Goal: Find specific fact: Find contact information

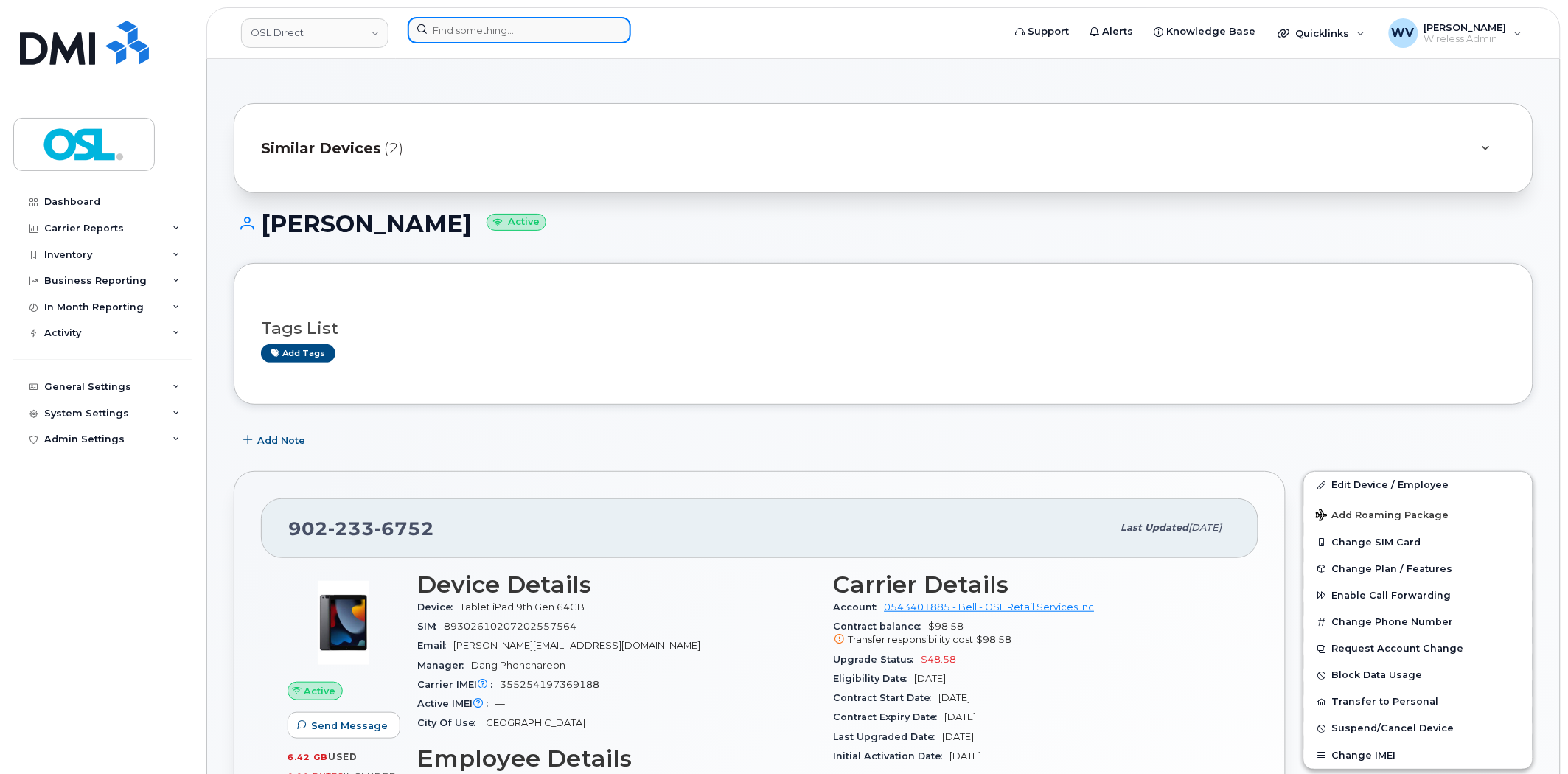
click at [456, 33] on input at bounding box center [520, 31] width 224 height 27
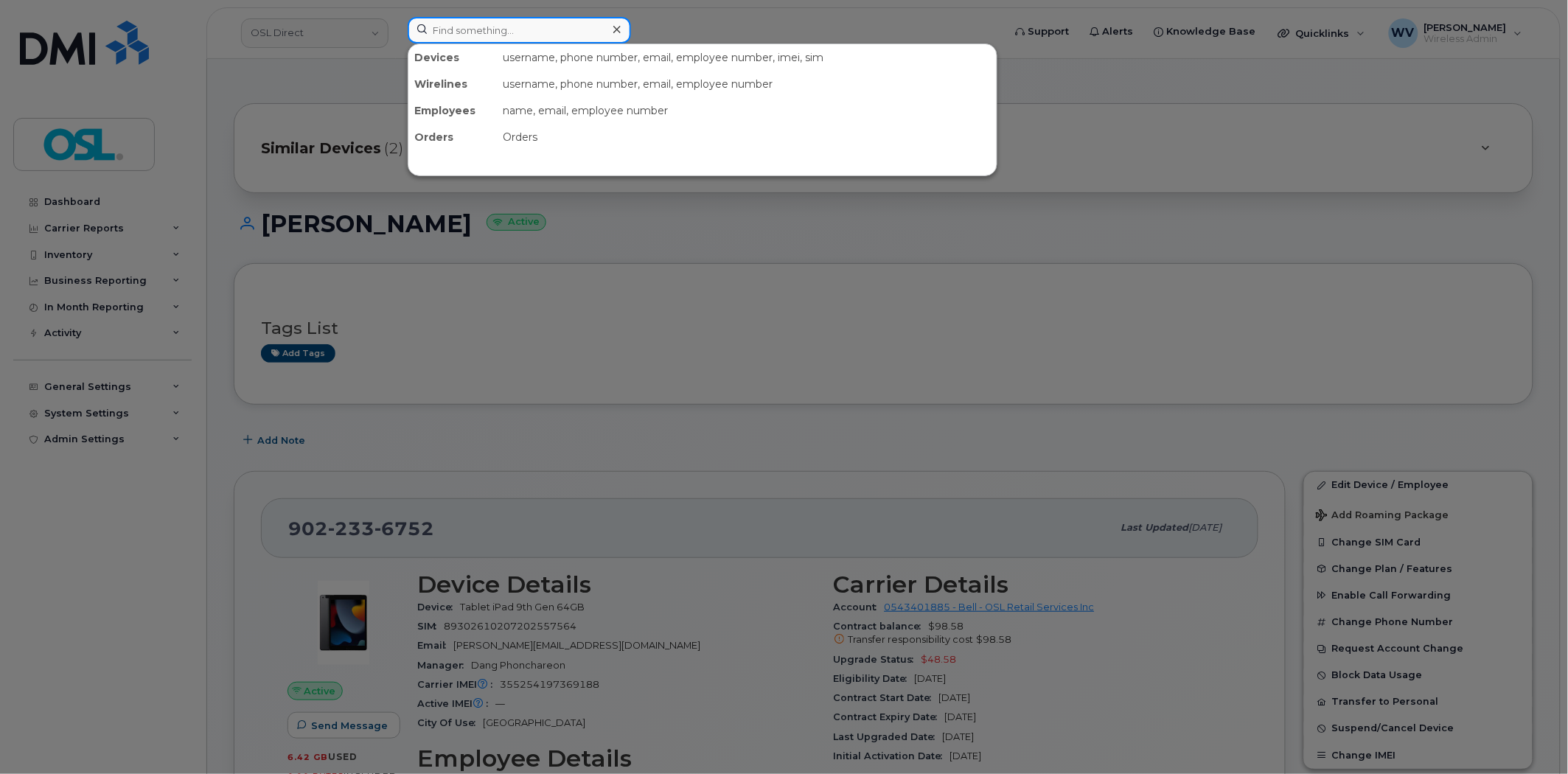
paste input "Salman Mir"
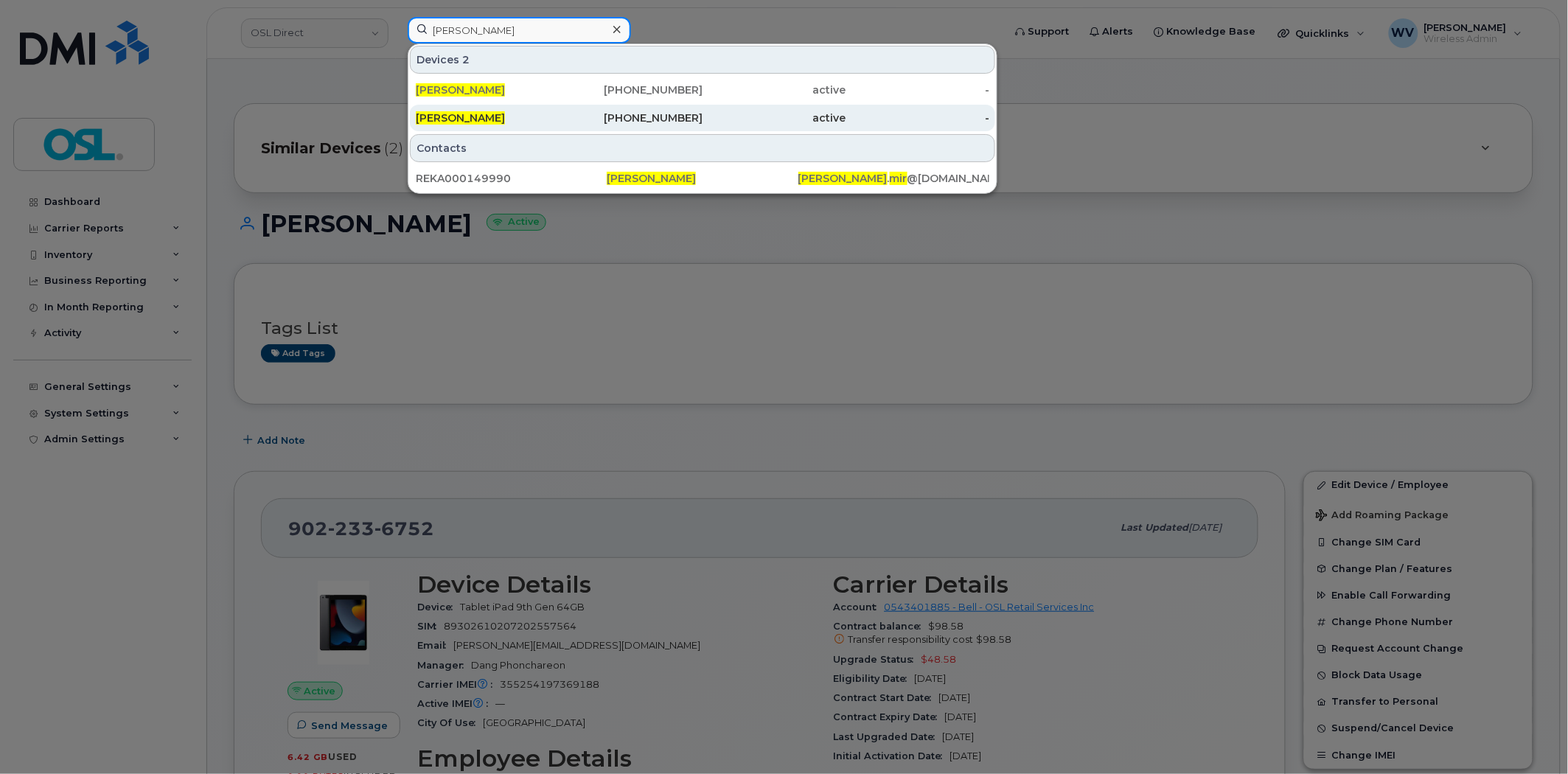
type input "[PERSON_NAME]"
click at [560, 127] on div "[PERSON_NAME]" at bounding box center [632, 118] width 143 height 27
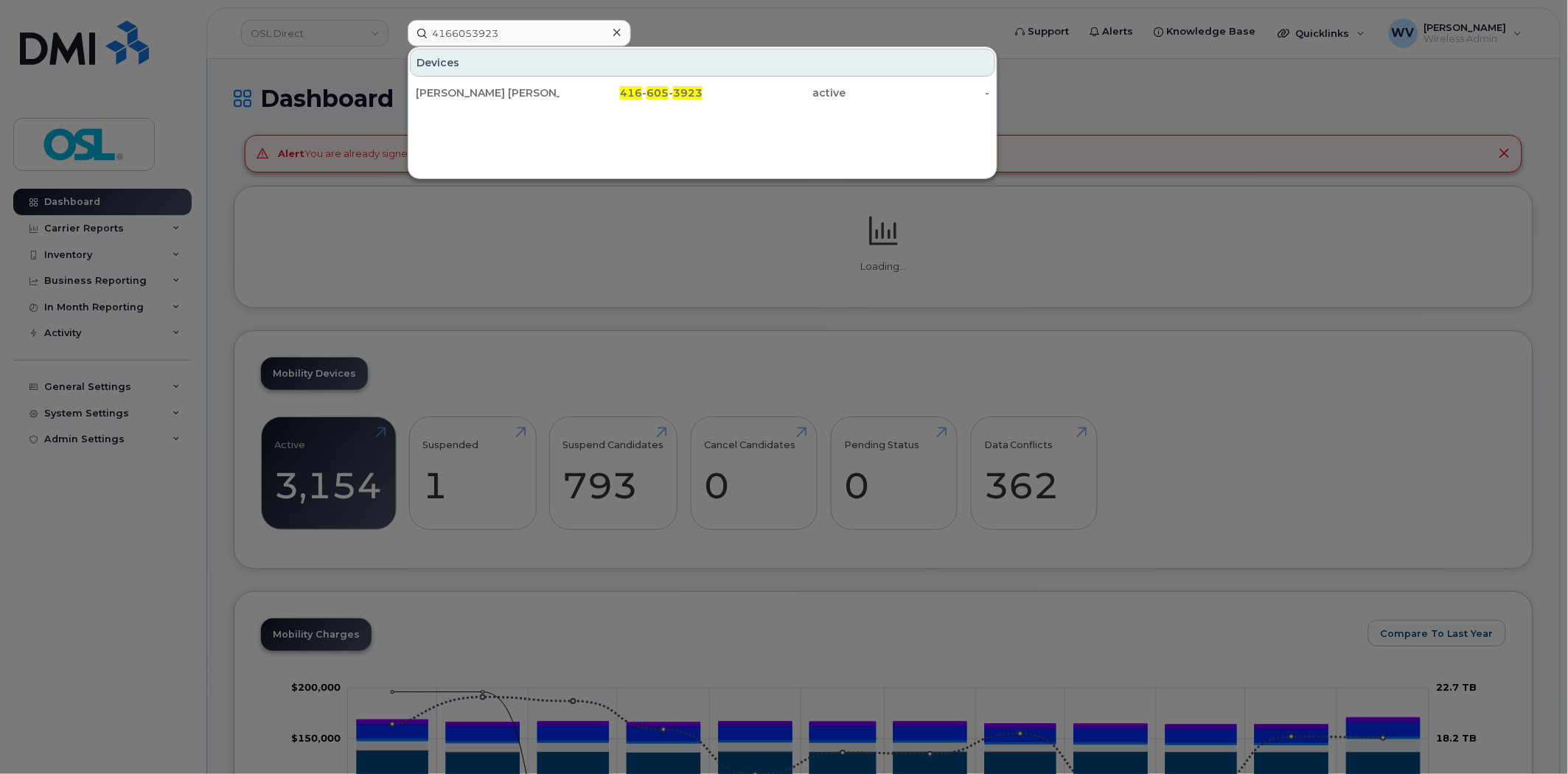
type input "4166053923"
click at [547, 92] on div "Komal Komal" at bounding box center [487, 92] width 143 height 14
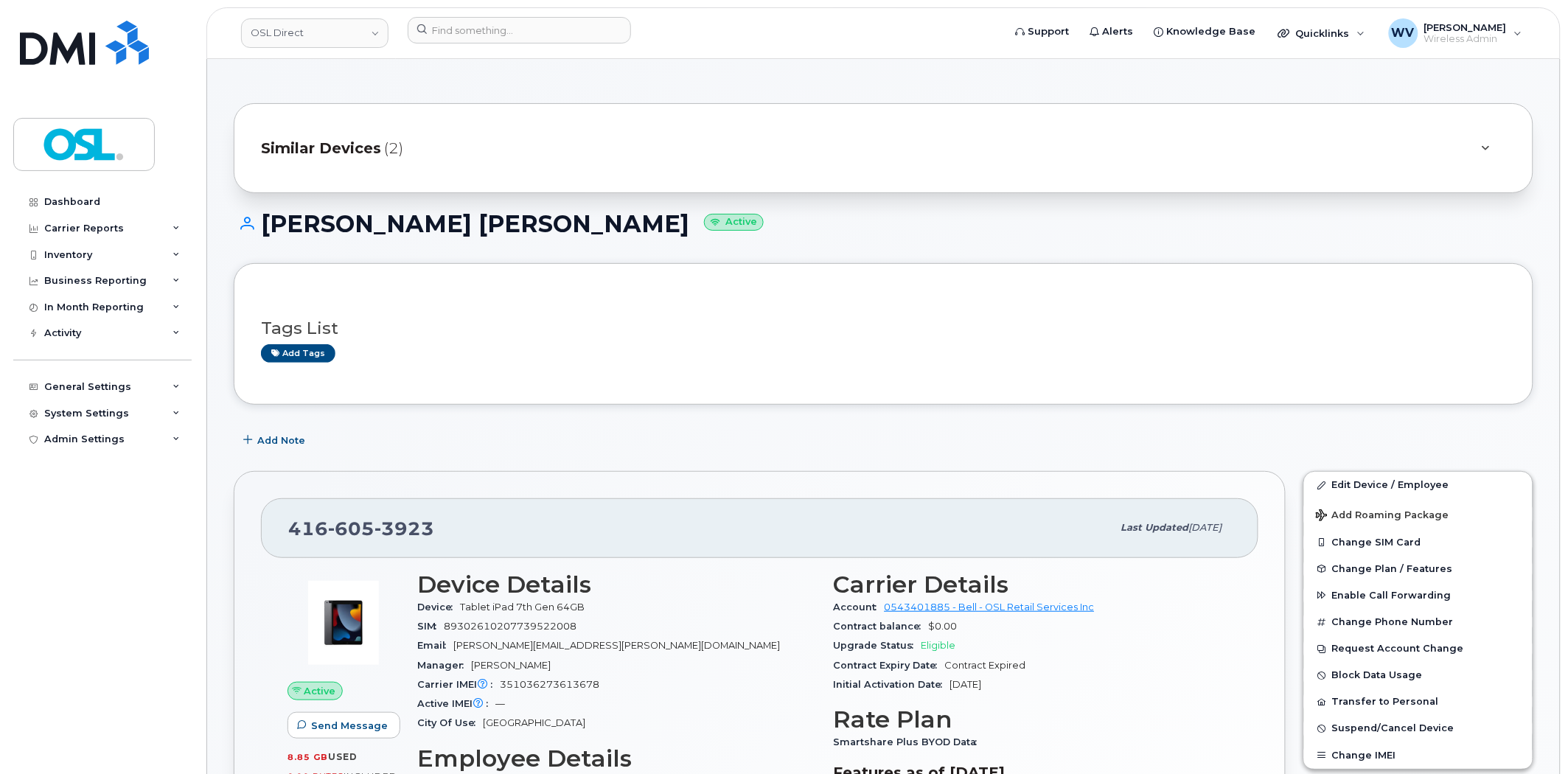
click at [500, 11] on header "OSL Direct Support Alerts Knowledge Base Quicklinks Suspend / Cancel Device Cha…" at bounding box center [883, 33] width 1354 height 52
click at [506, 42] on input at bounding box center [520, 31] width 224 height 27
paste input "[PERSON_NAME]"
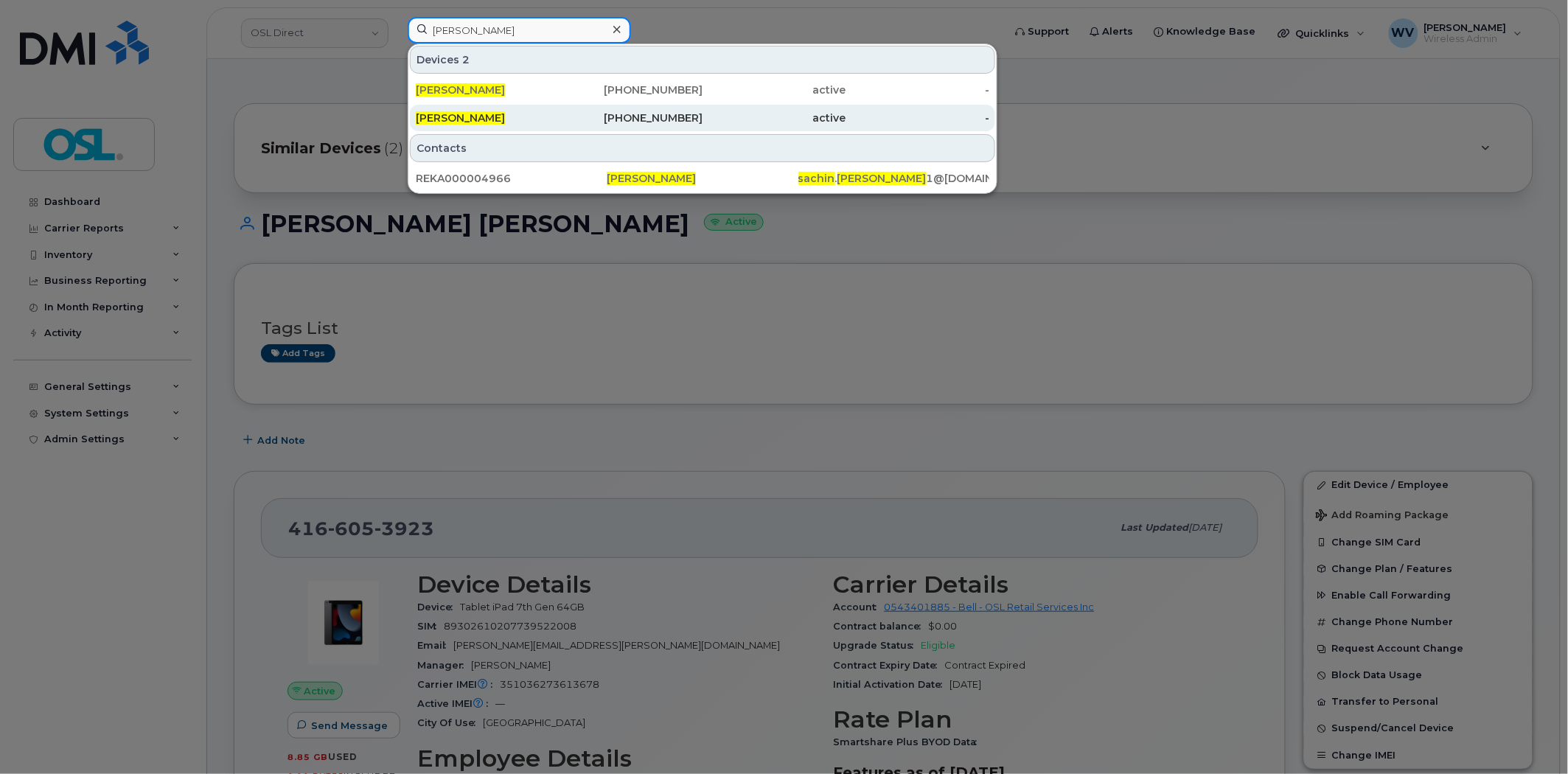
type input "[PERSON_NAME]"
click at [560, 127] on div "[PERSON_NAME]" at bounding box center [632, 118] width 143 height 27
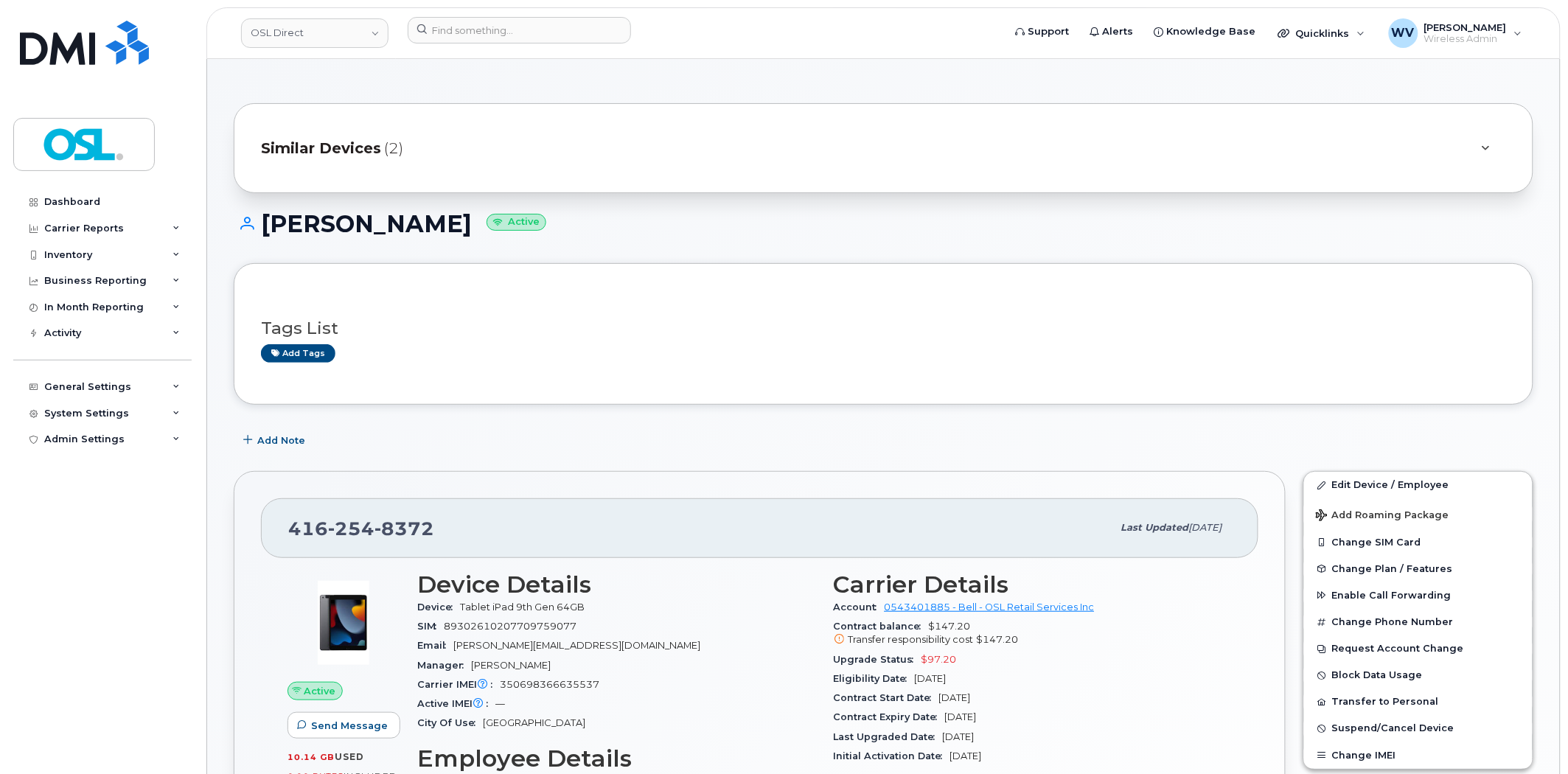
click at [421, 527] on span "8372" at bounding box center [404, 528] width 59 height 22
copy span "[PHONE_NUMBER]"
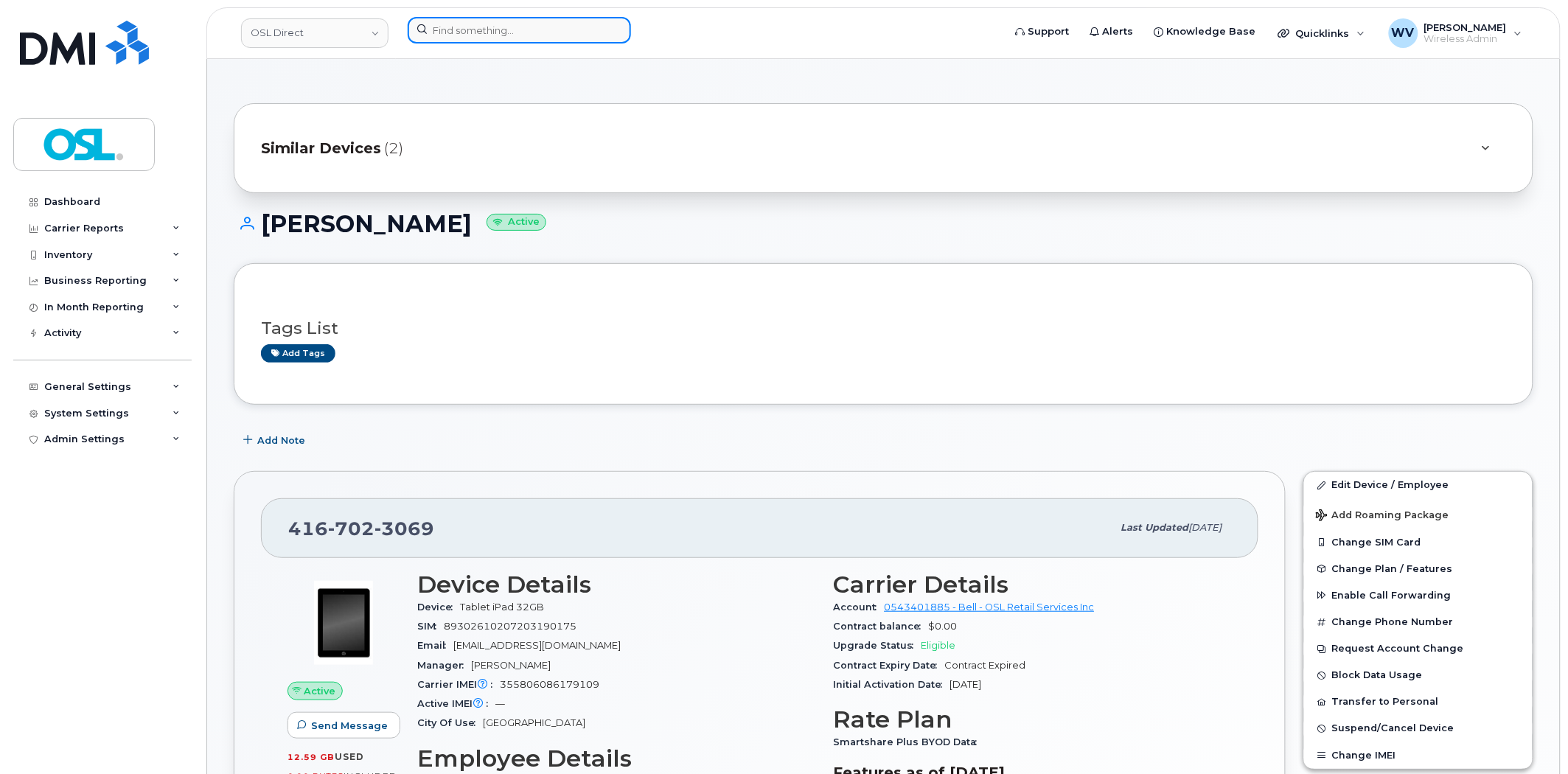
click at [572, 18] on input at bounding box center [520, 31] width 224 height 27
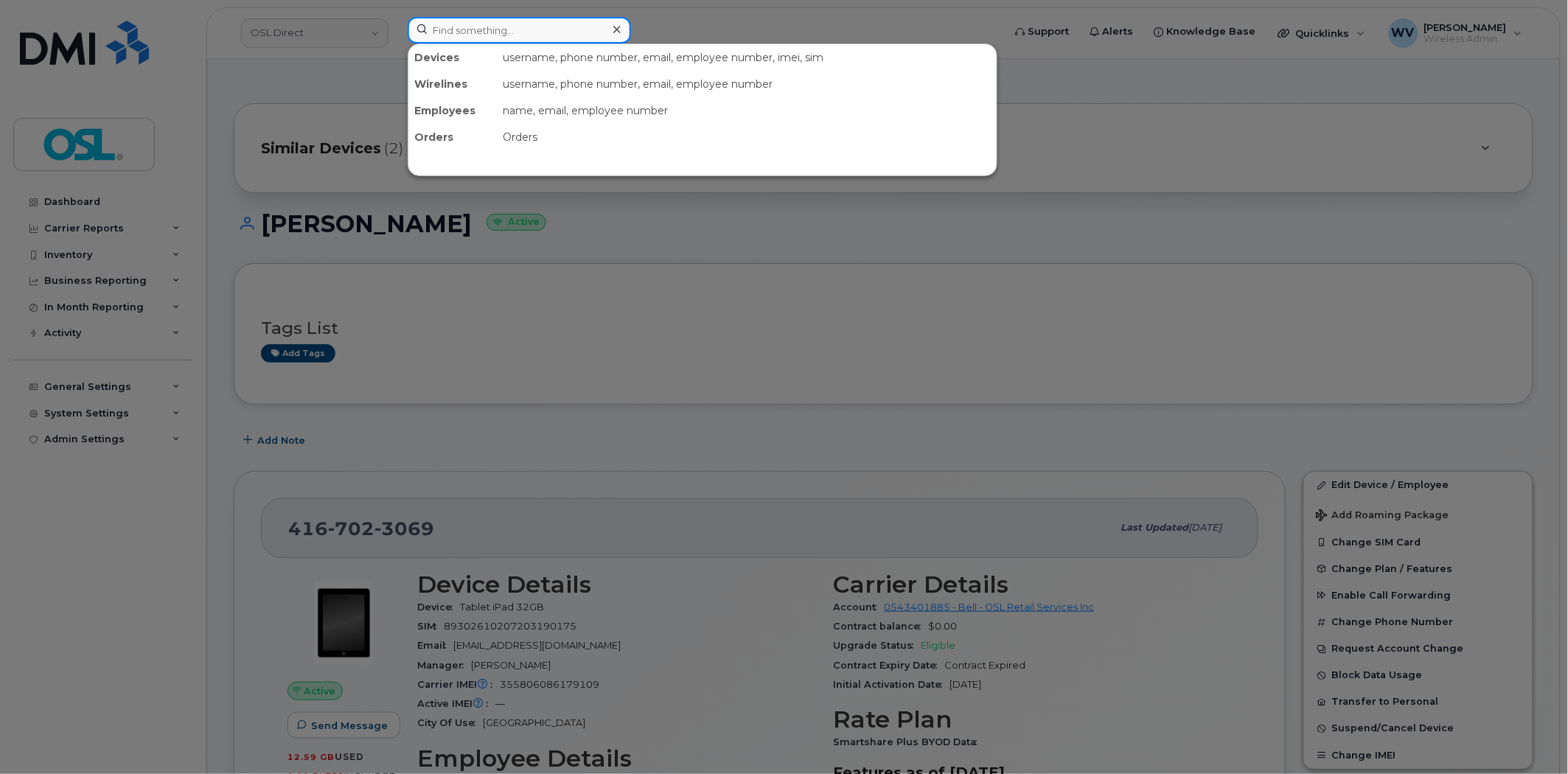
paste input "[PERSON_NAME]"
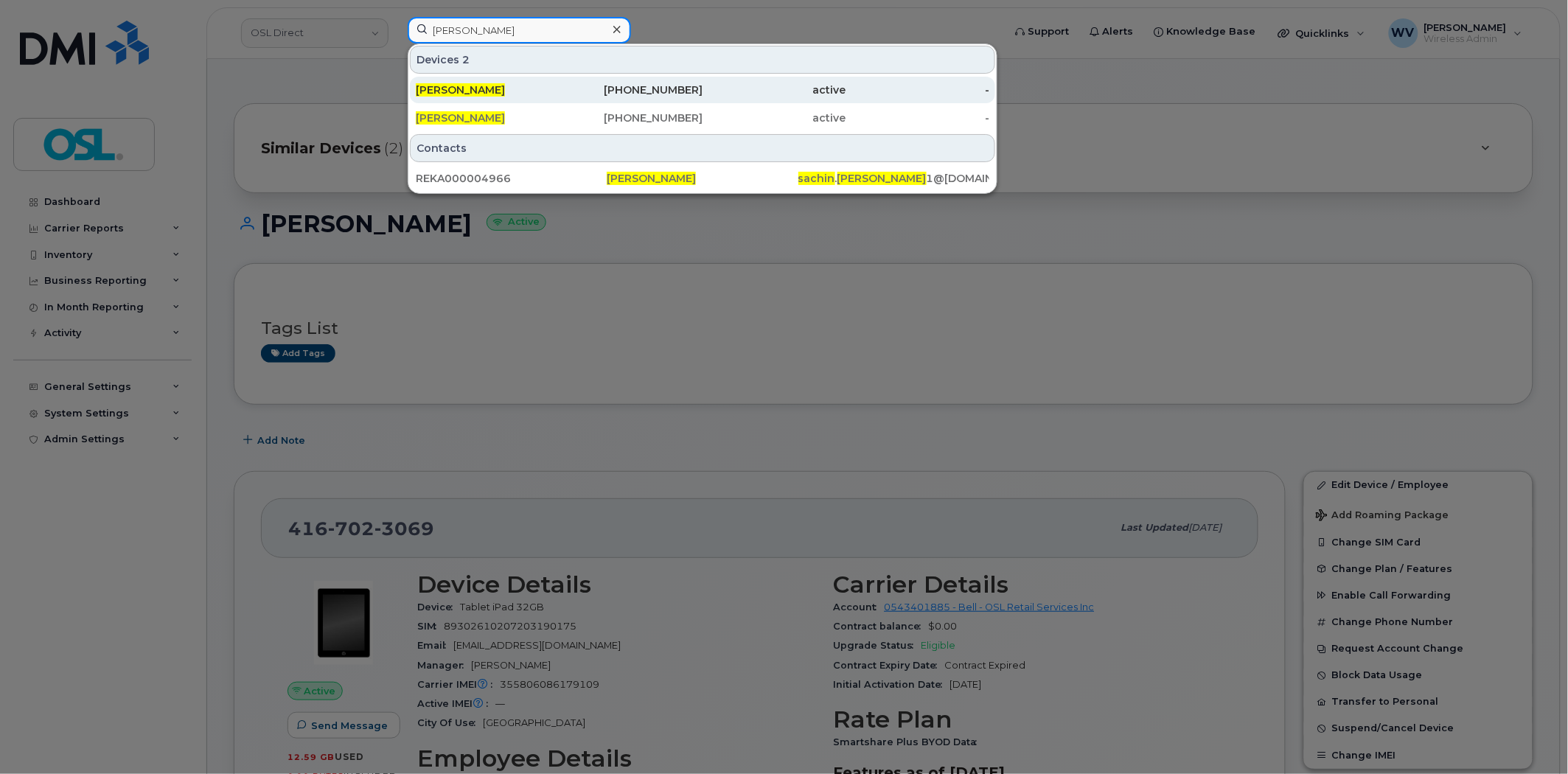
type input "[PERSON_NAME]"
click at [546, 97] on div "[PERSON_NAME]" at bounding box center [487, 89] width 143 height 14
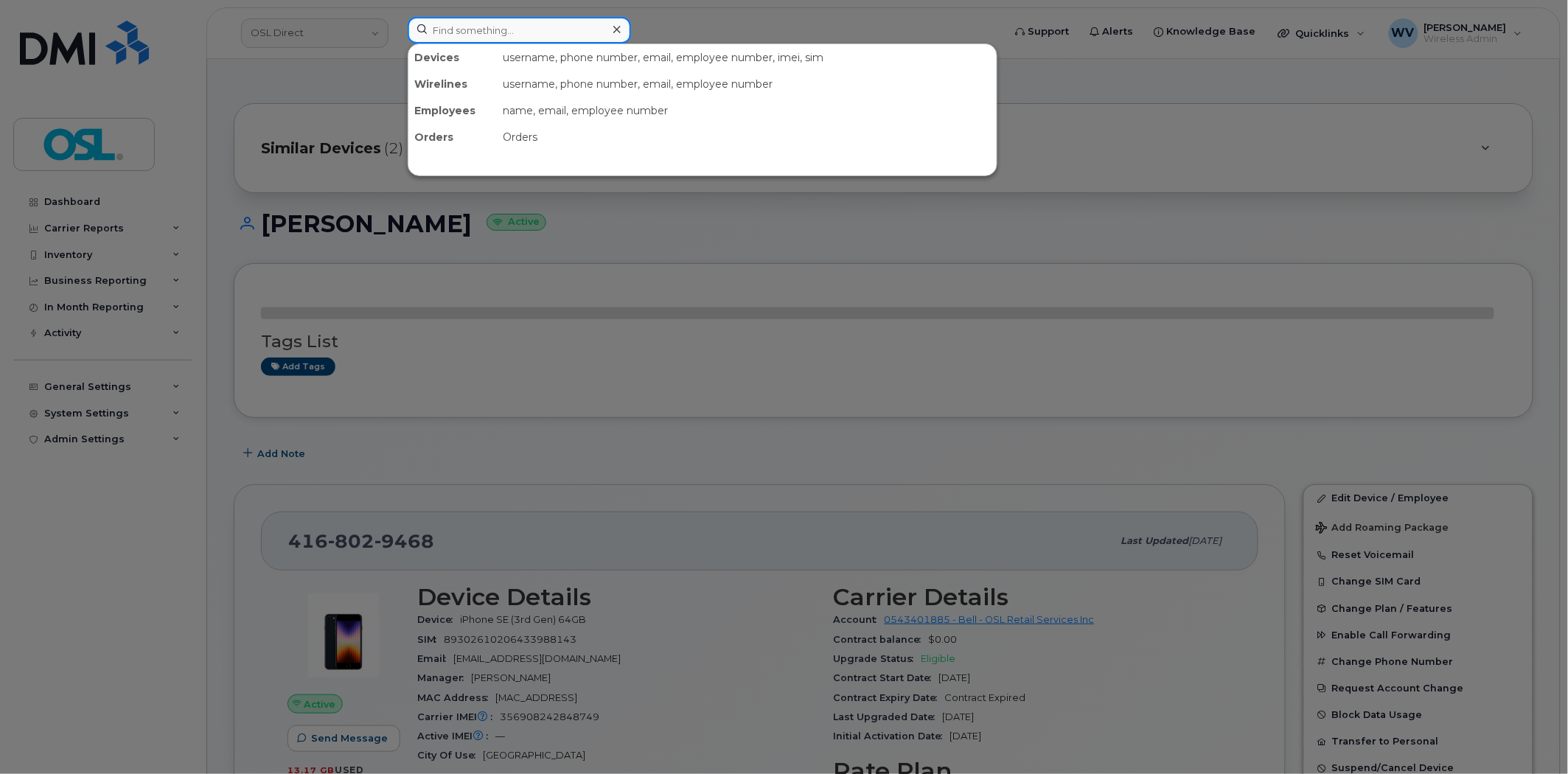
click at [510, 33] on input at bounding box center [520, 31] width 224 height 27
paste input "[PERSON_NAME]"
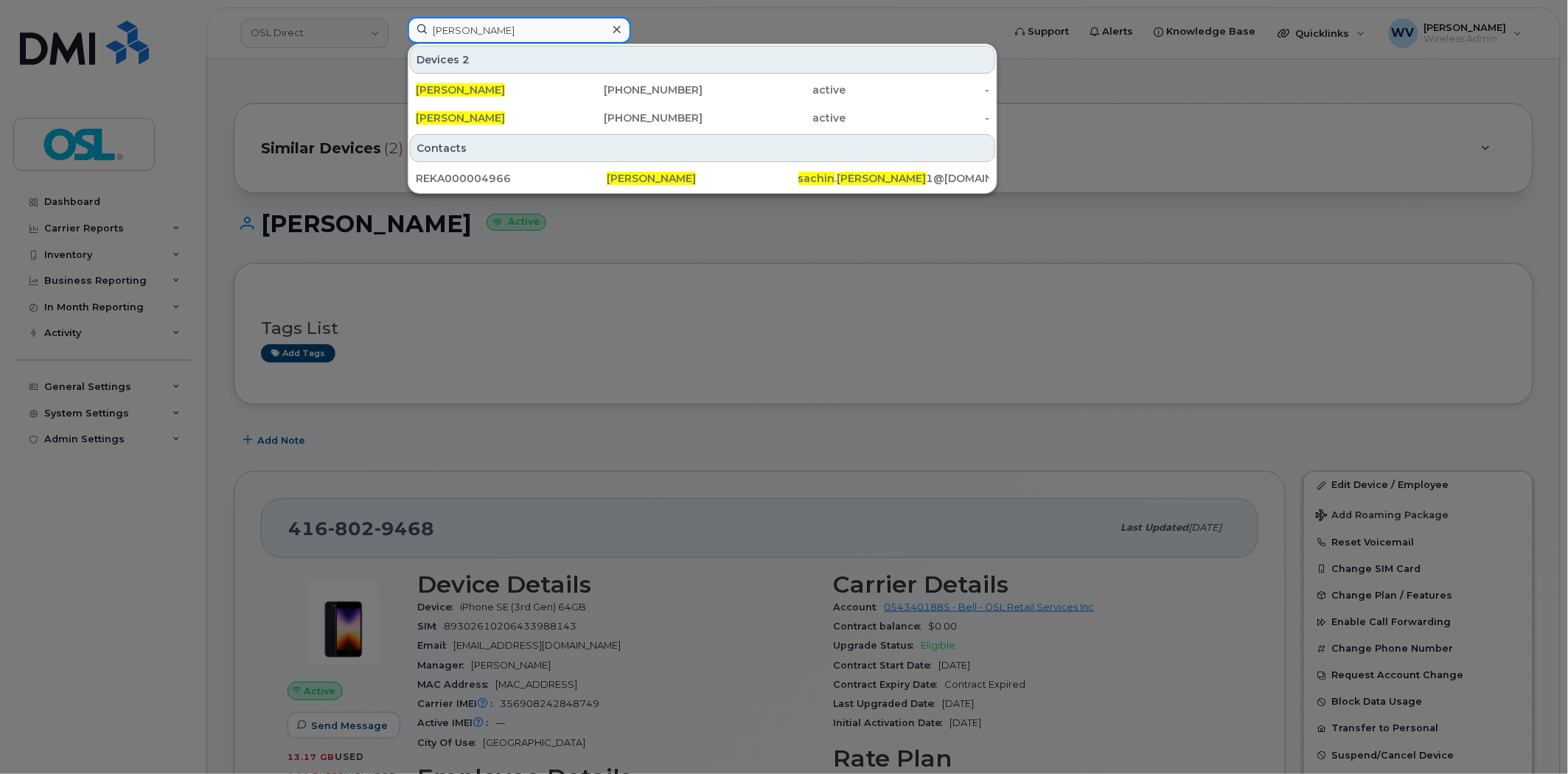
type input "[PERSON_NAME]"
click at [492, 118] on span "[PERSON_NAME]" at bounding box center [460, 118] width 89 height 13
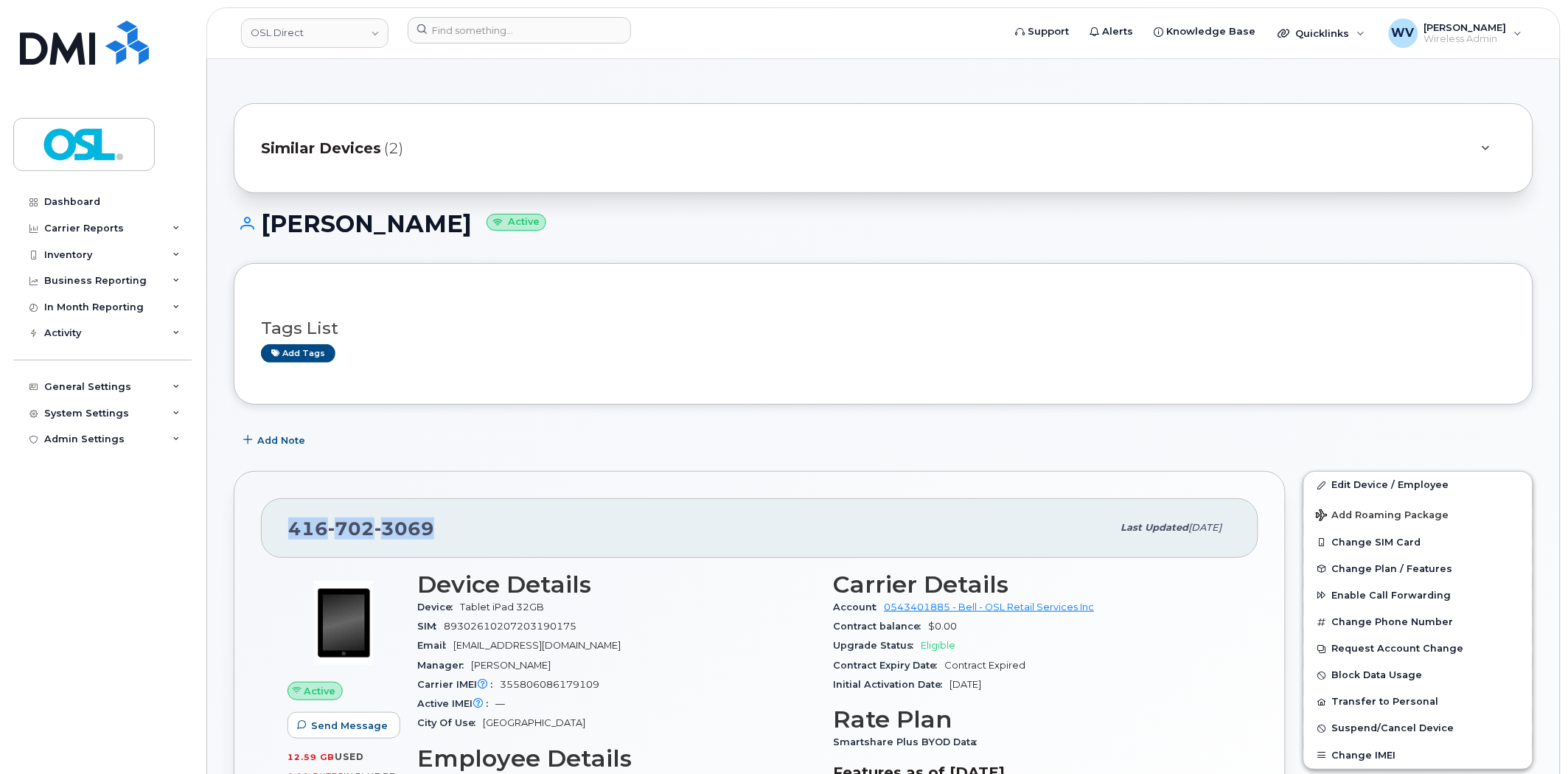
drag, startPoint x: 433, startPoint y: 526, endPoint x: 284, endPoint y: 531, distance: 149.1
click at [284, 531] on div "[PHONE_NUMBER] Last updated [DATE]" at bounding box center [760, 528] width 998 height 59
copy span "[PHONE_NUMBER]"
